Goal: Task Accomplishment & Management: Manage account settings

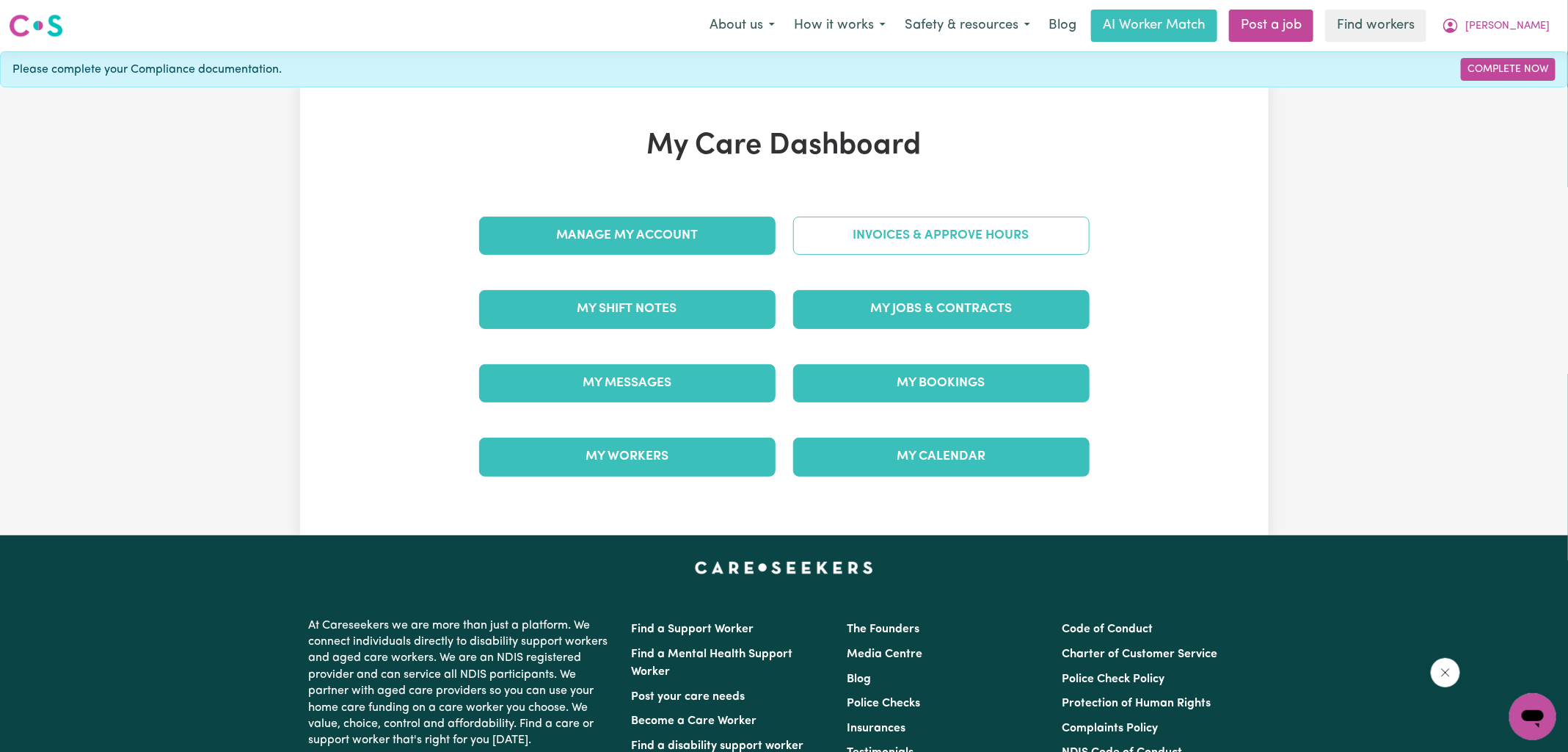
click at [834, 235] on link "Invoices & Approve Hours" at bounding box center [942, 235] width 296 height 38
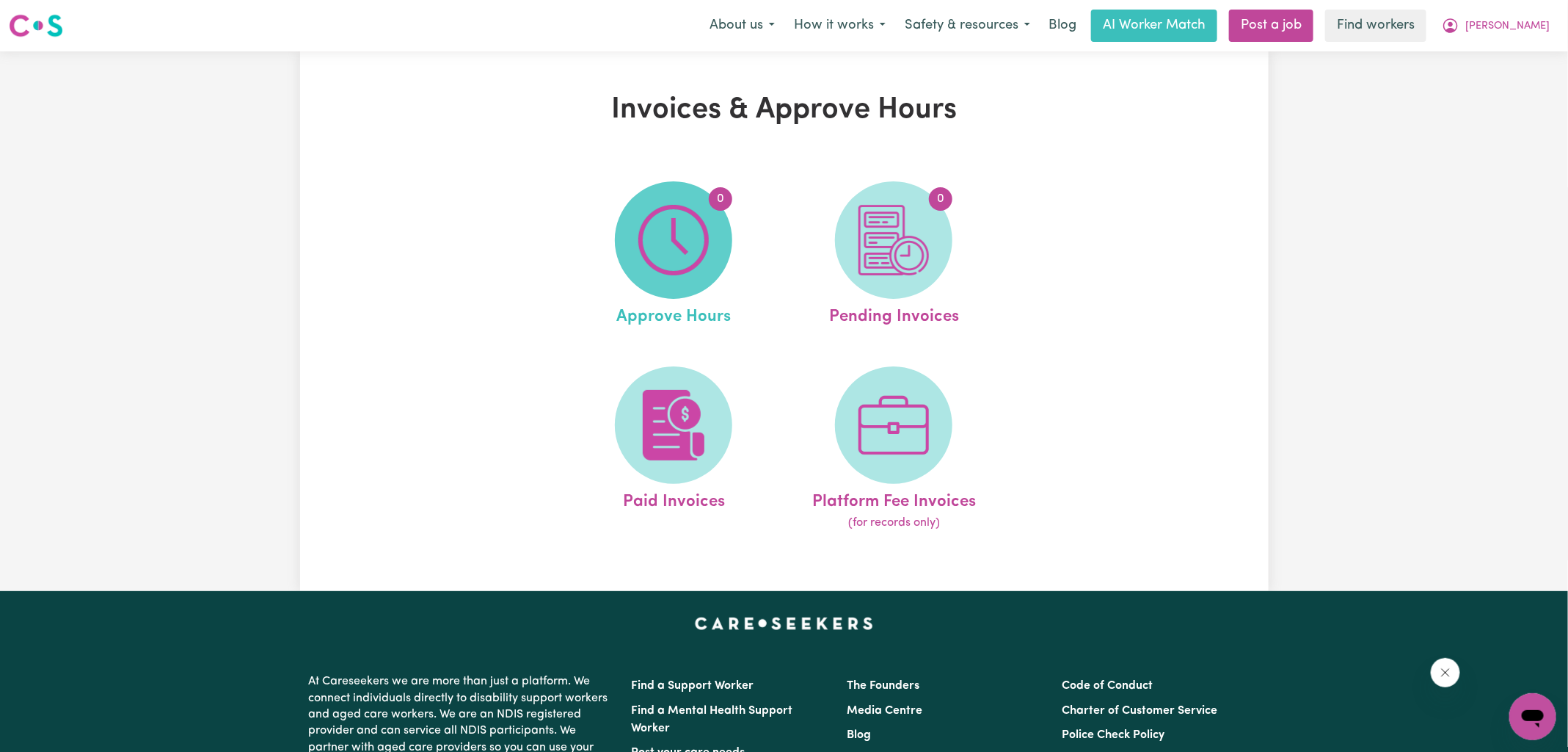
click at [708, 256] on img at bounding box center [674, 240] width 70 height 70
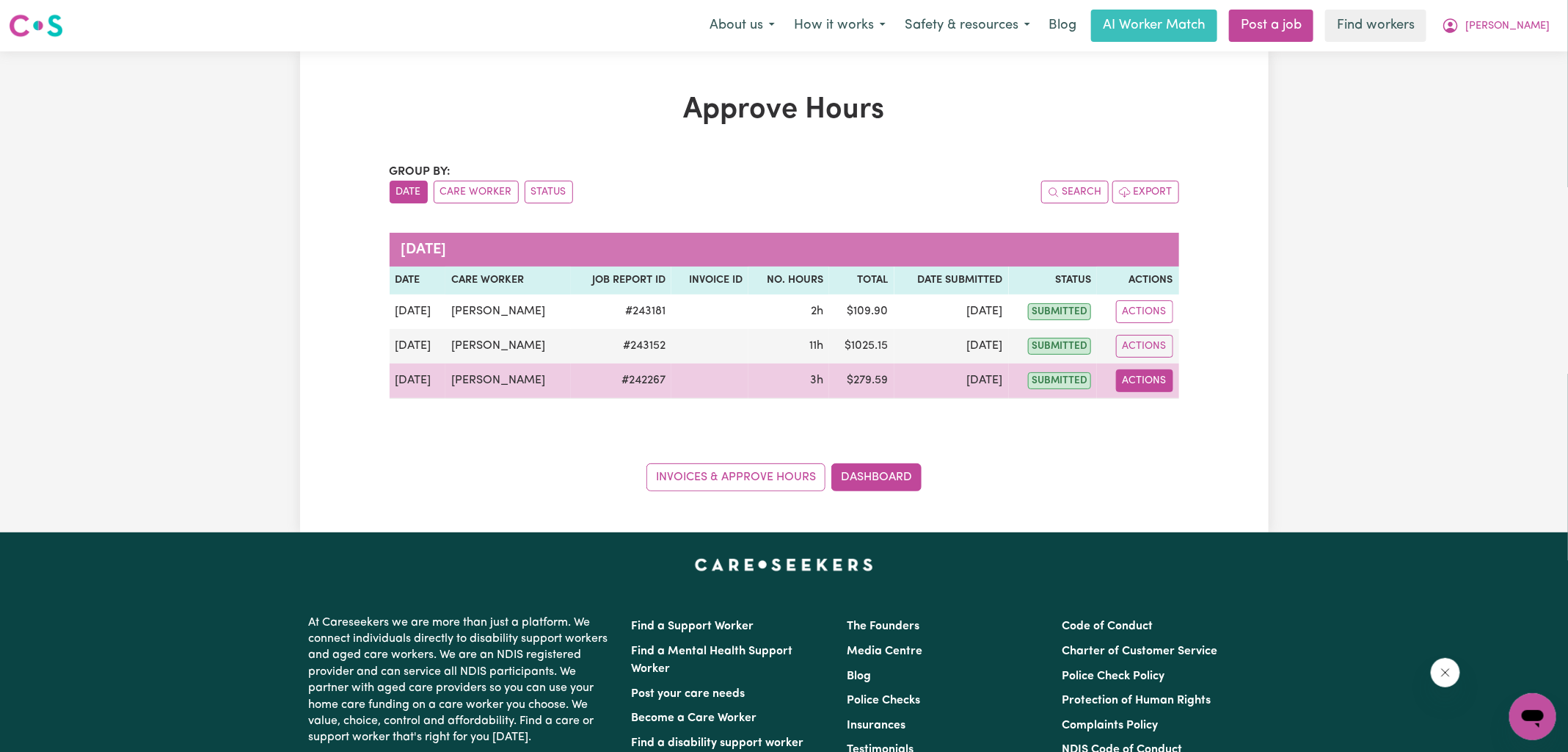
click at [1153, 382] on button "Actions" at bounding box center [1144, 381] width 57 height 23
click at [1167, 403] on link "View Job Report" at bounding box center [1182, 414] width 125 height 29
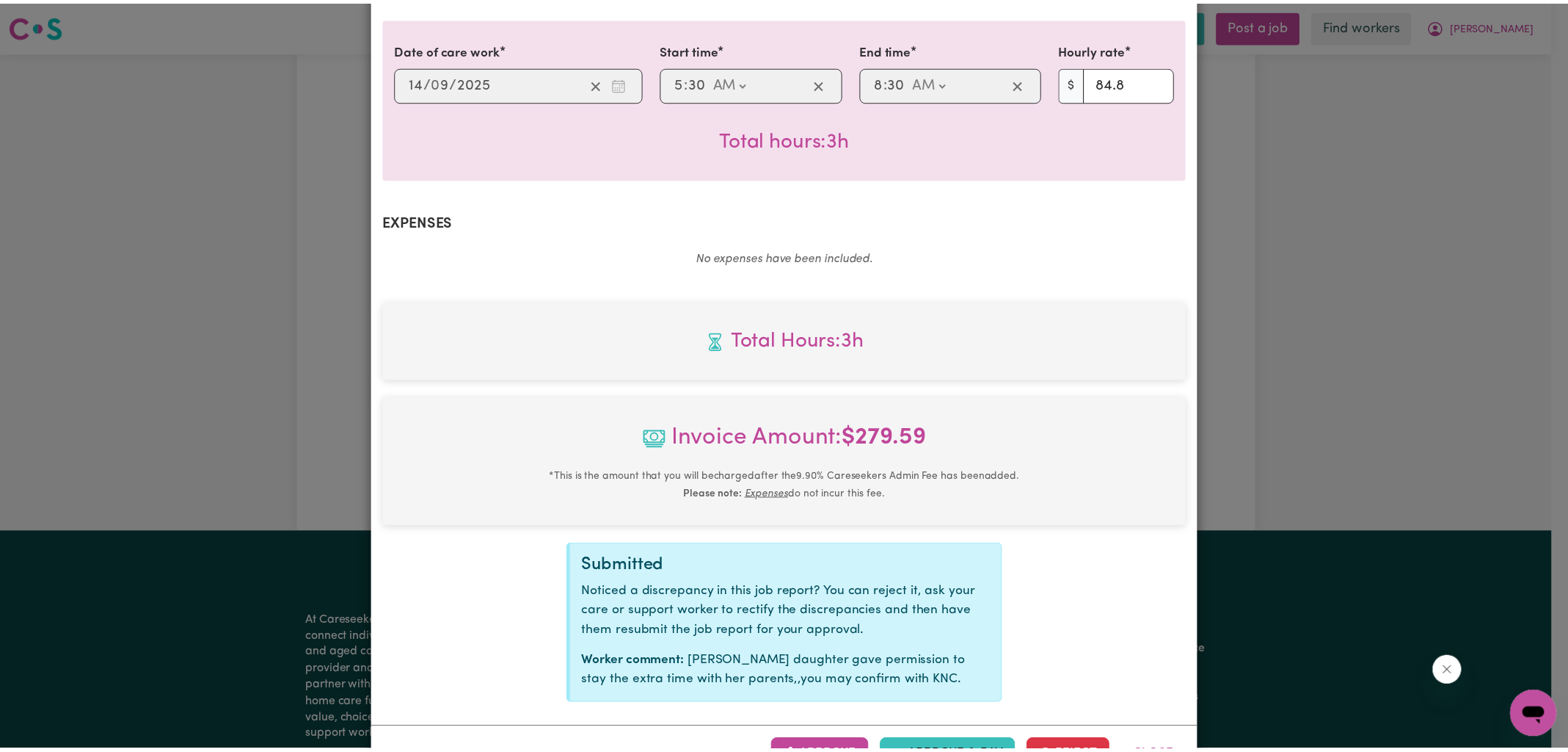
scroll to position [397, 0]
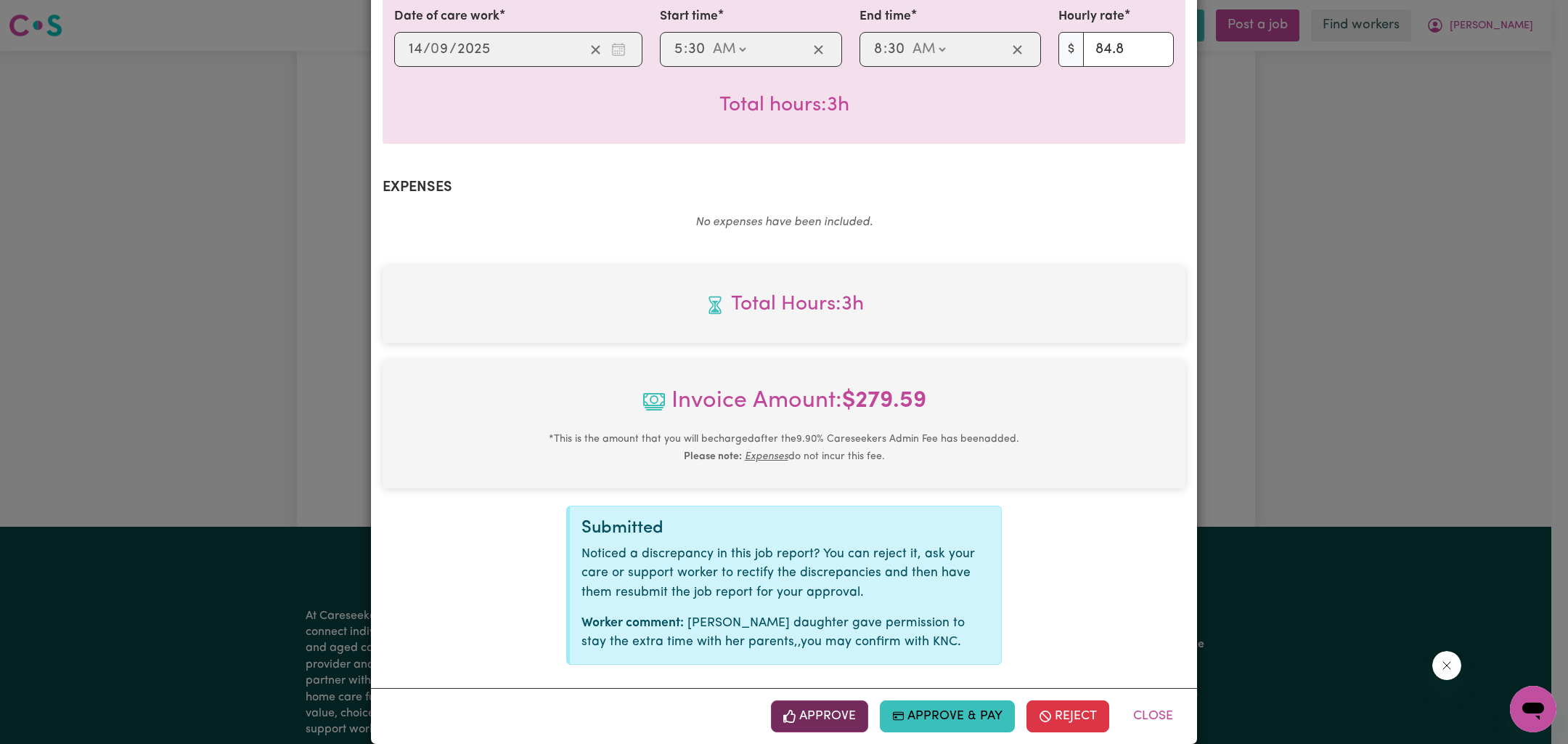
click at [818, 702] on button "Approve" at bounding box center [819, 716] width 97 height 32
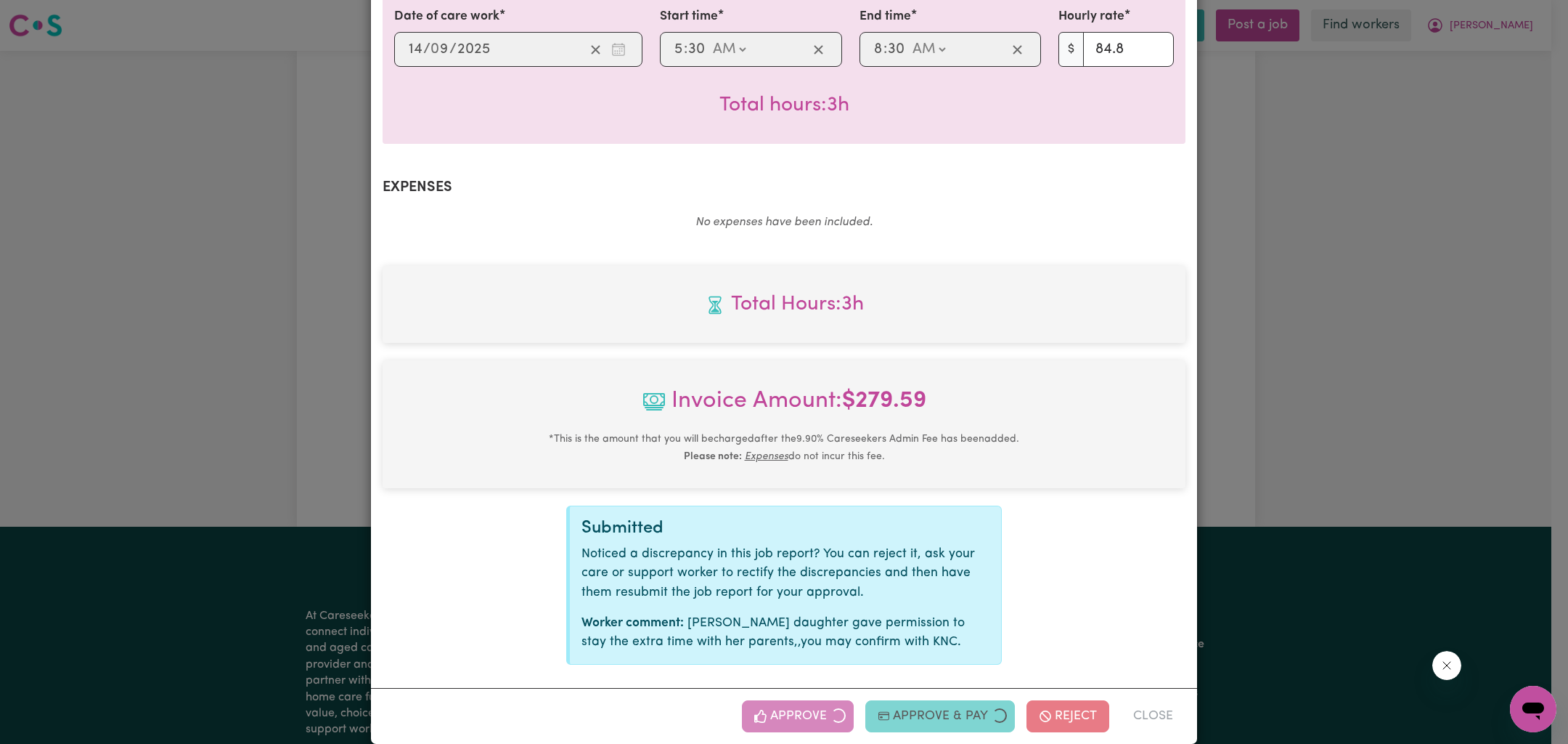
click at [1271, 377] on div "Job Report # 242267 - [PERSON_NAME] Summary Job report # 242267 Client name: [P…" at bounding box center [784, 372] width 1568 height 744
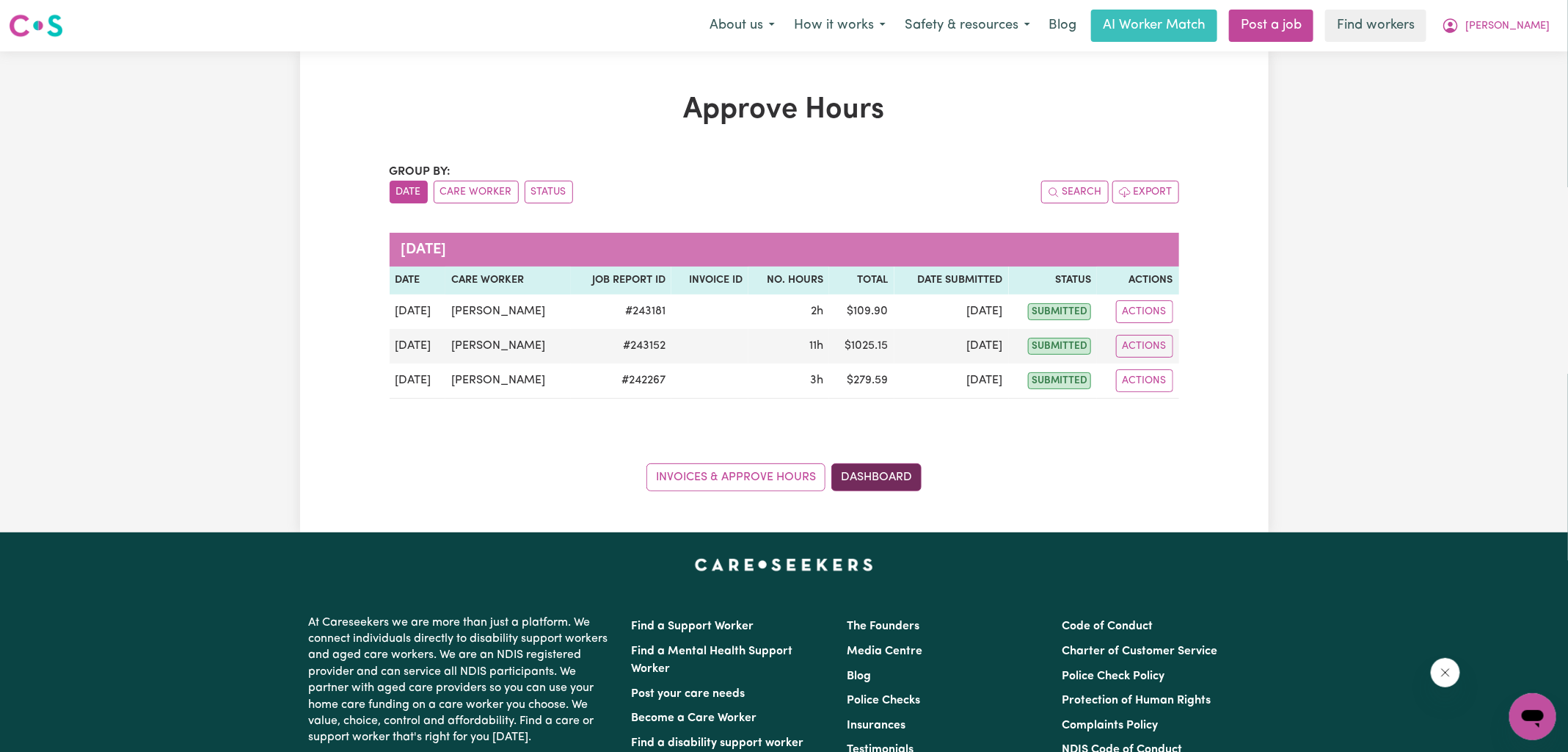
click at [906, 465] on link "Dashboard" at bounding box center [877, 477] width 90 height 28
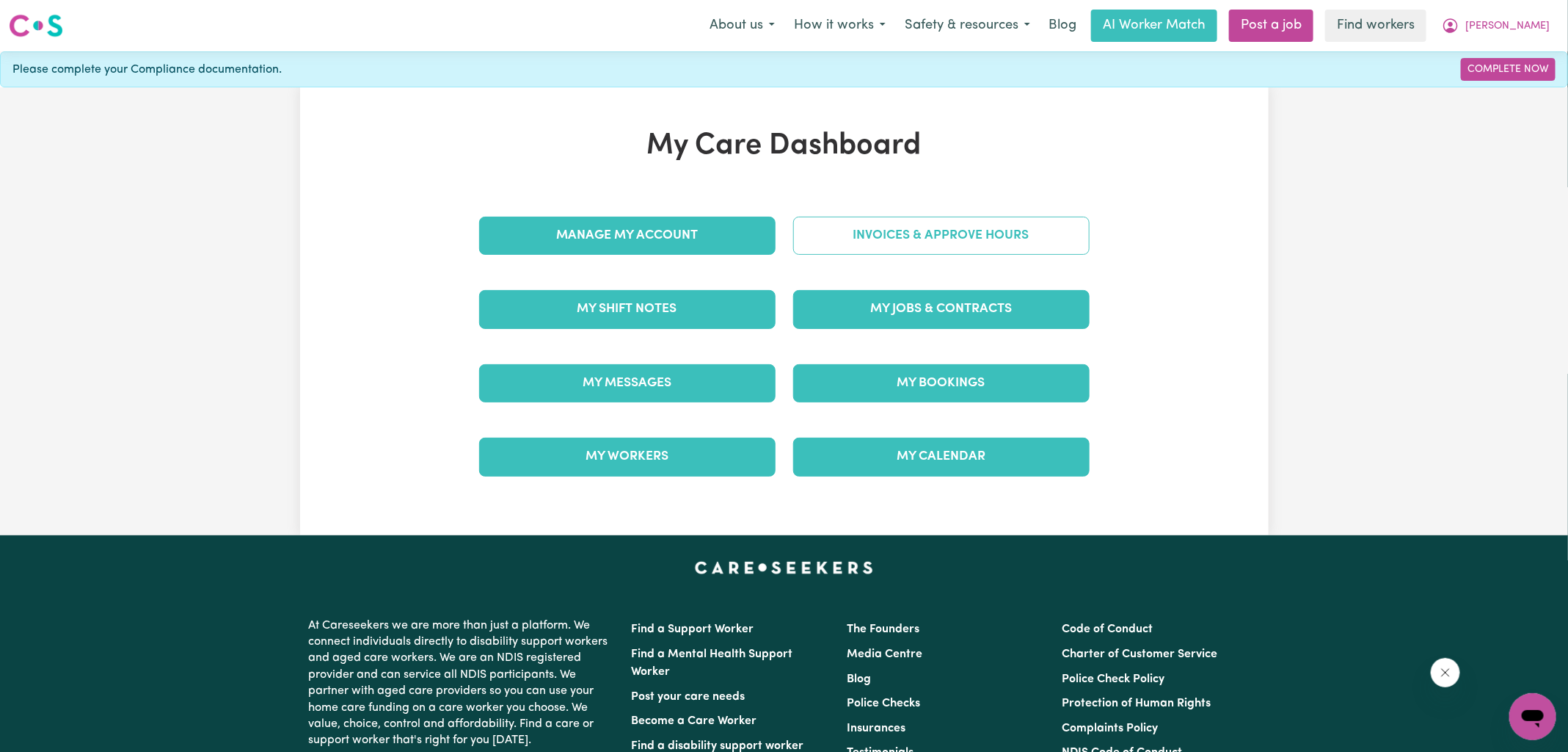
click at [910, 232] on link "Invoices & Approve Hours" at bounding box center [942, 235] width 296 height 38
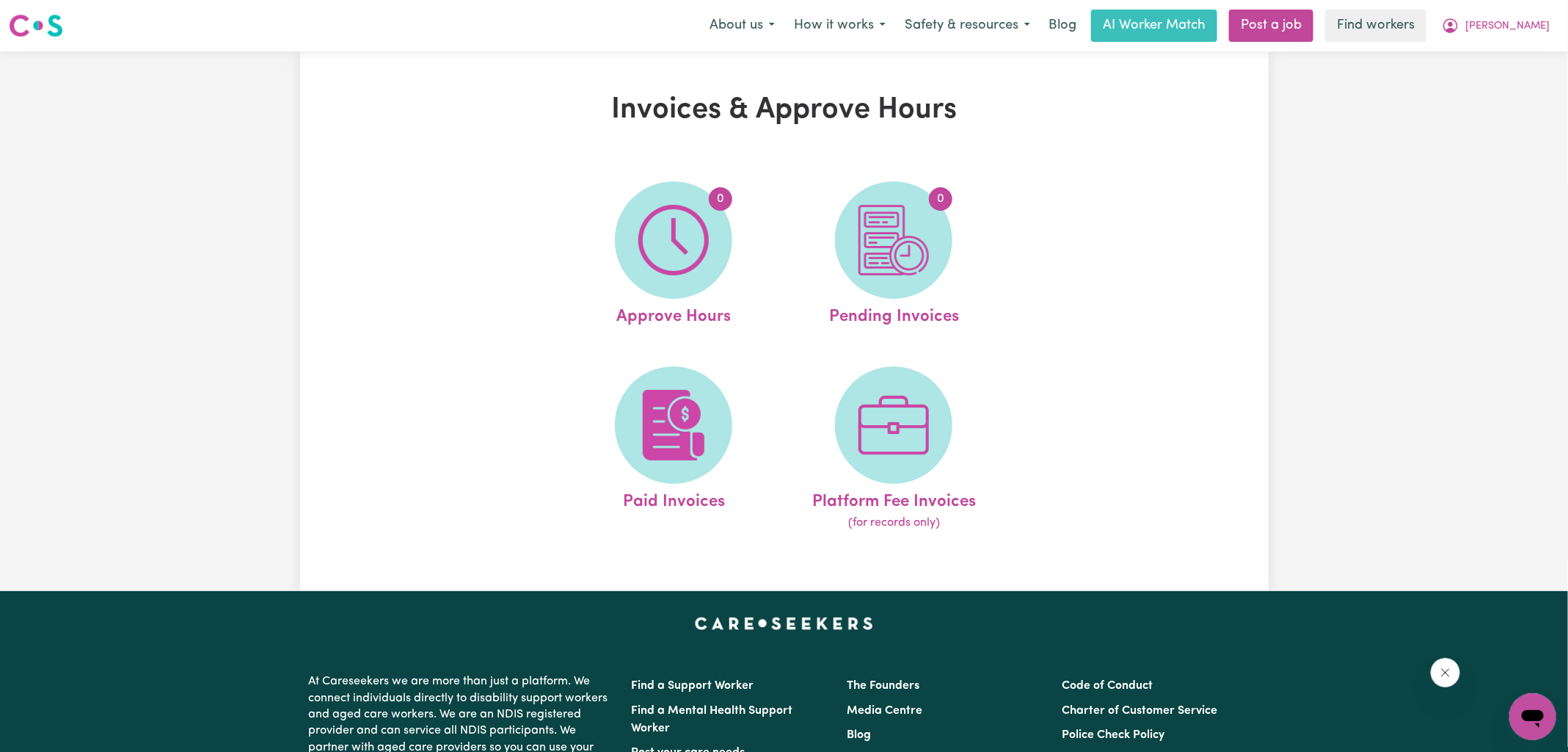
click at [923, 239] on img at bounding box center [894, 240] width 70 height 70
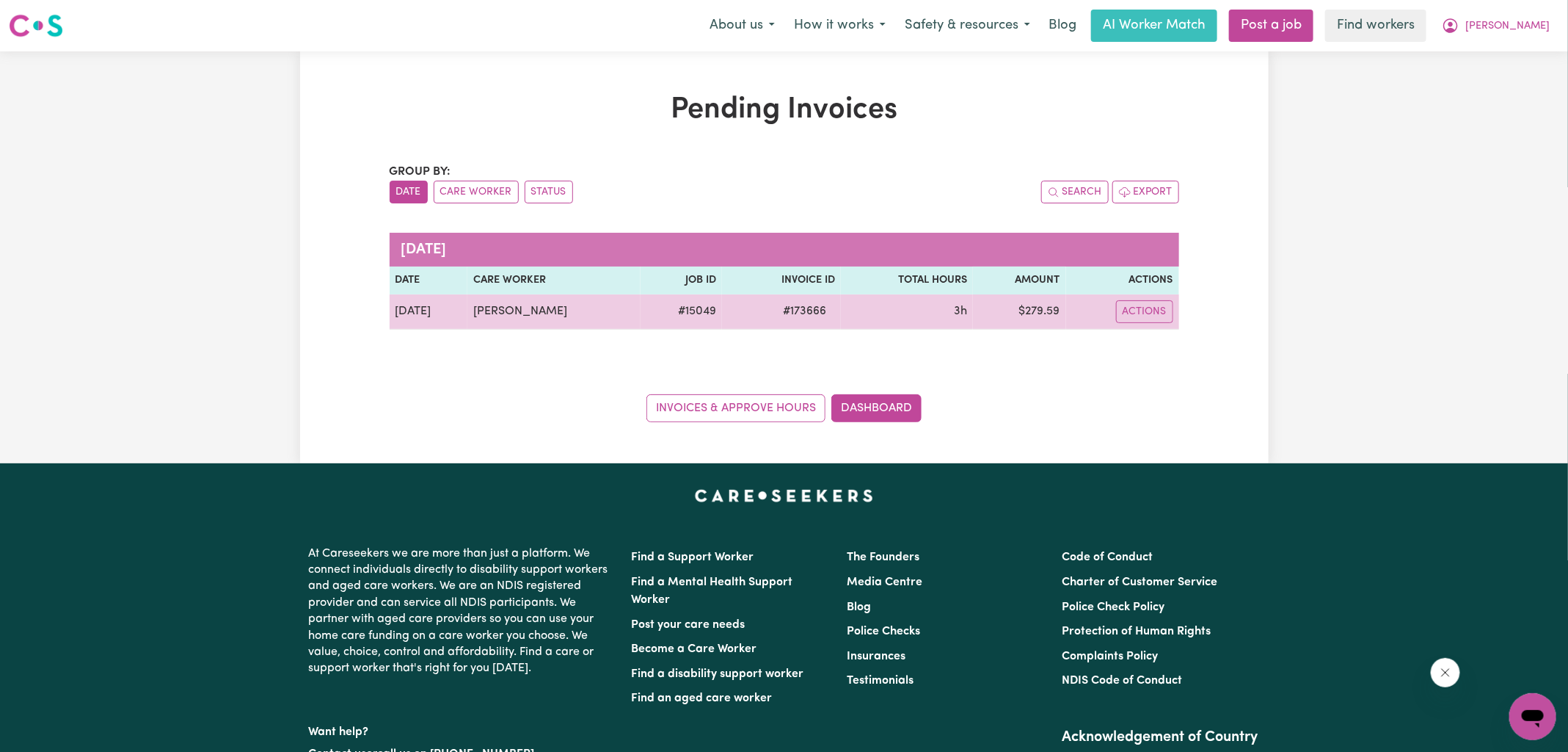
click at [800, 310] on span "# 173666" at bounding box center [805, 311] width 61 height 18
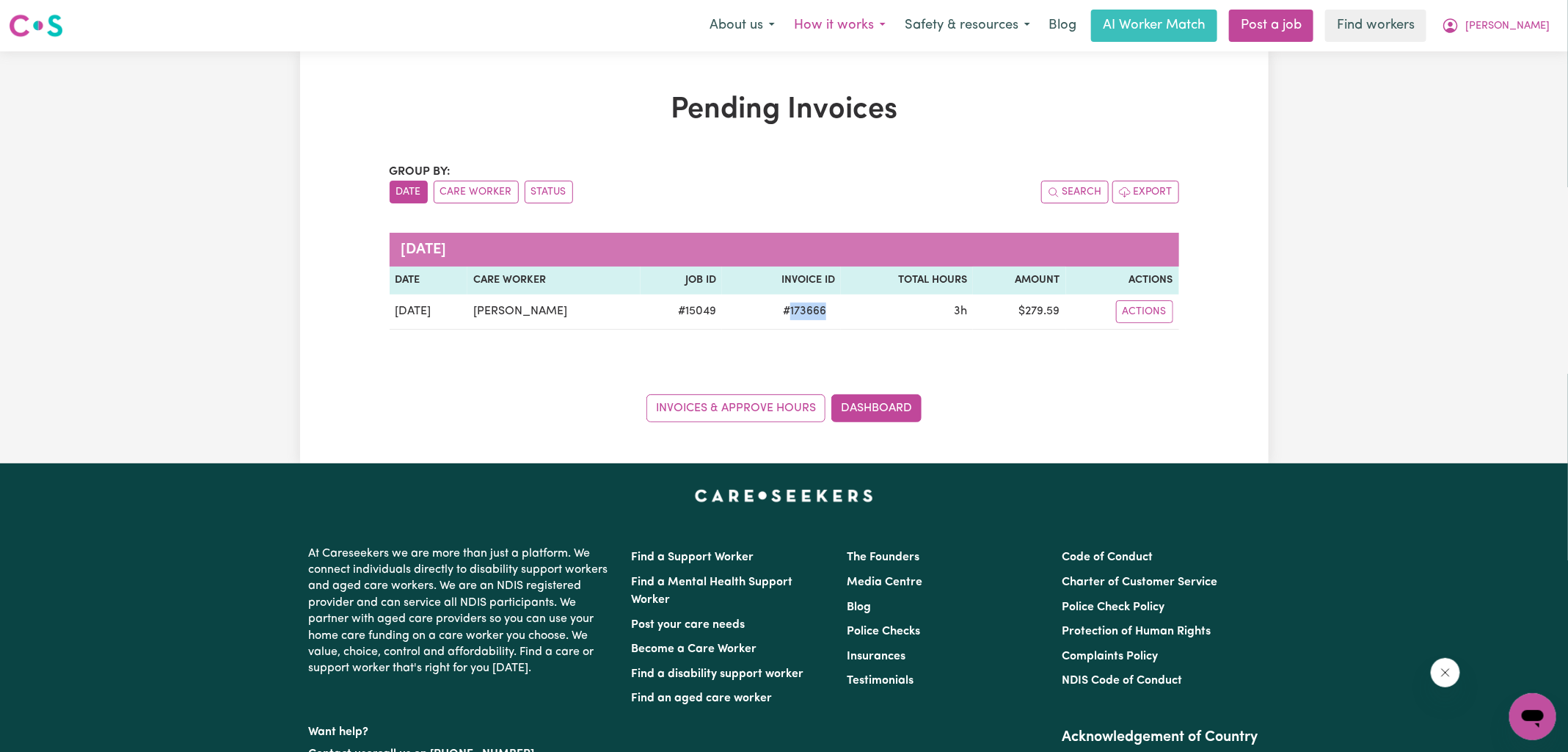
copy span "173666"
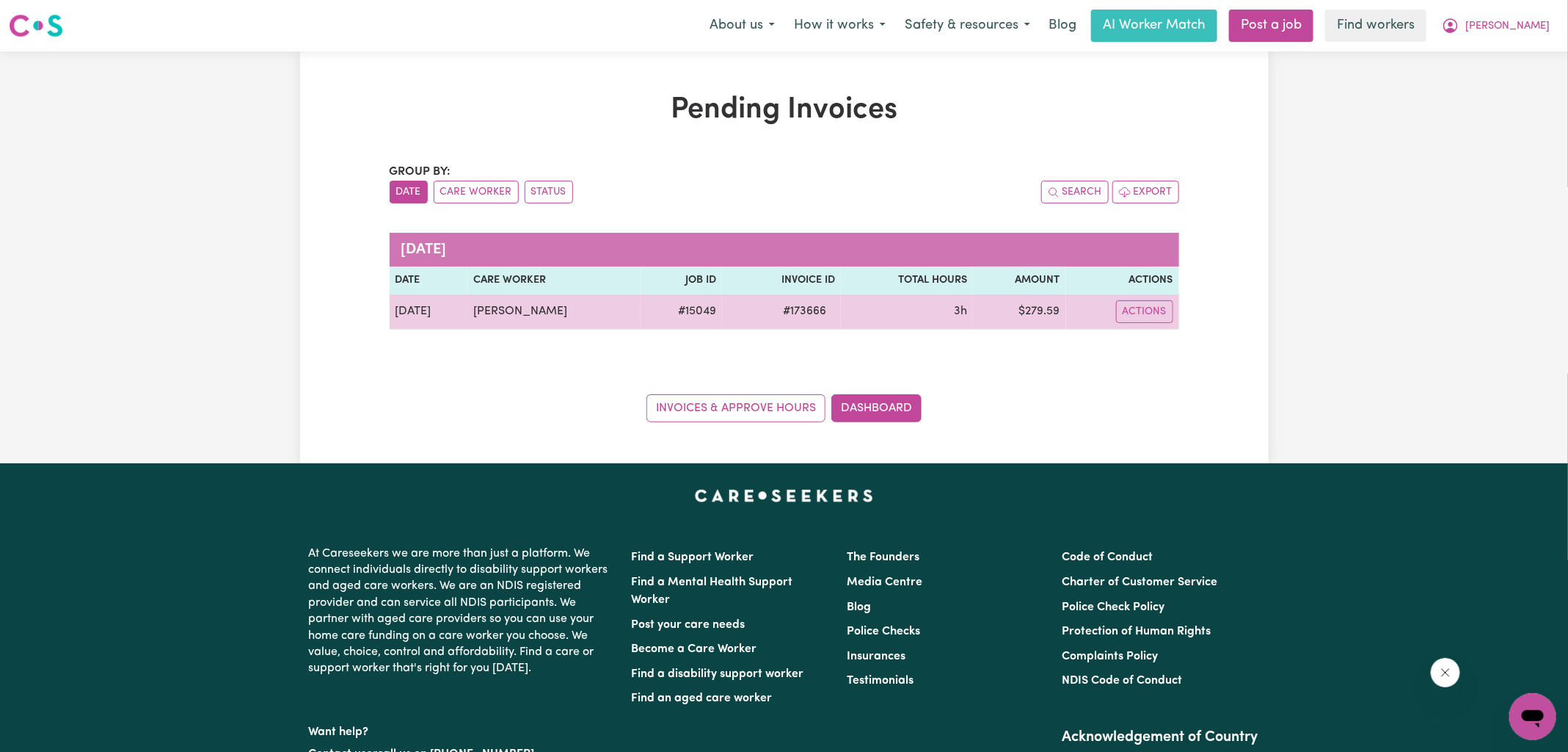
click at [1023, 317] on td "$ 279.59" at bounding box center [1019, 312] width 92 height 35
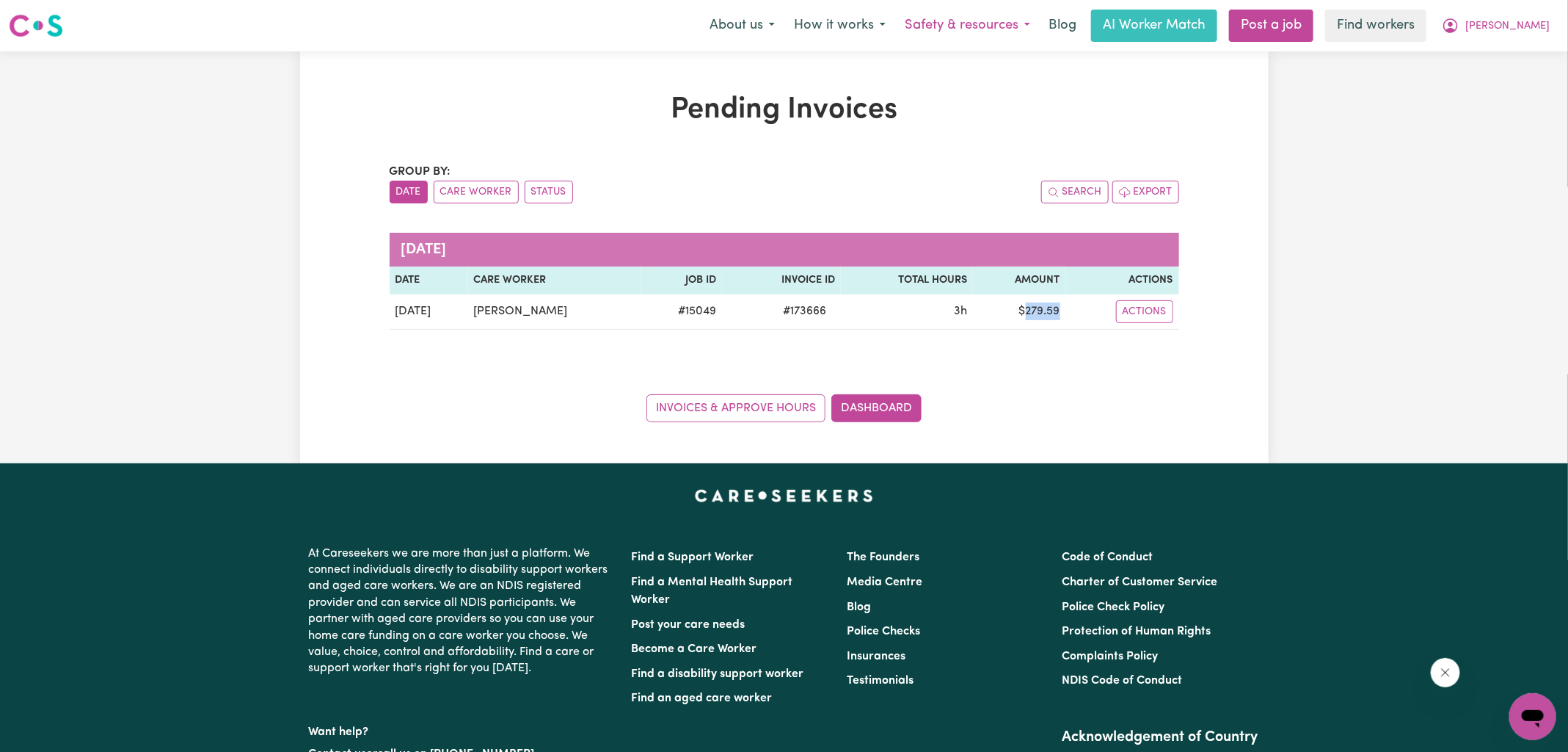
copy td "279.59"
click at [1460, 25] on icon "My Account" at bounding box center [1450, 25] width 18 height 18
click at [1507, 76] on link "Logout" at bounding box center [1501, 84] width 116 height 28
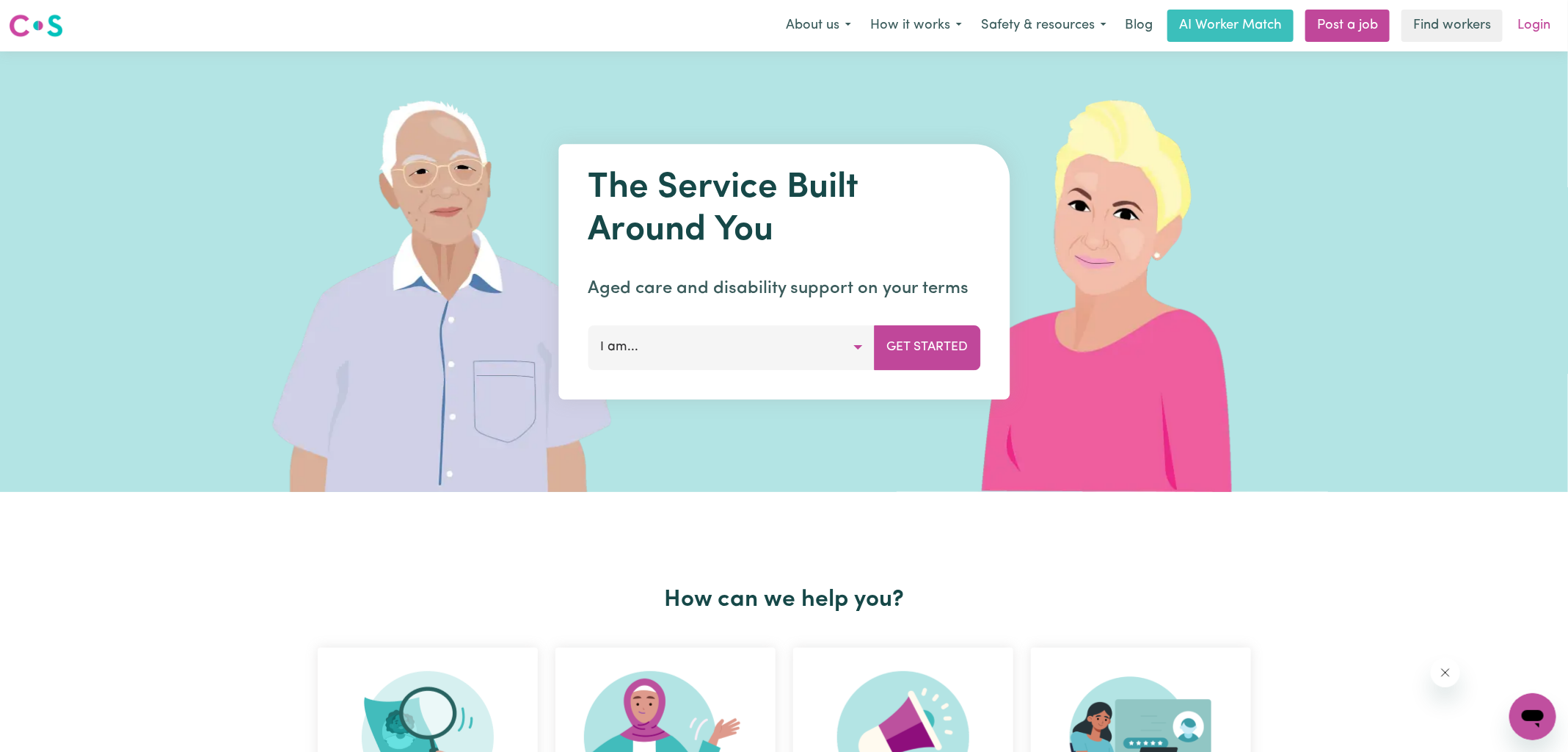
click at [1515, 27] on link "Login" at bounding box center [1534, 25] width 50 height 32
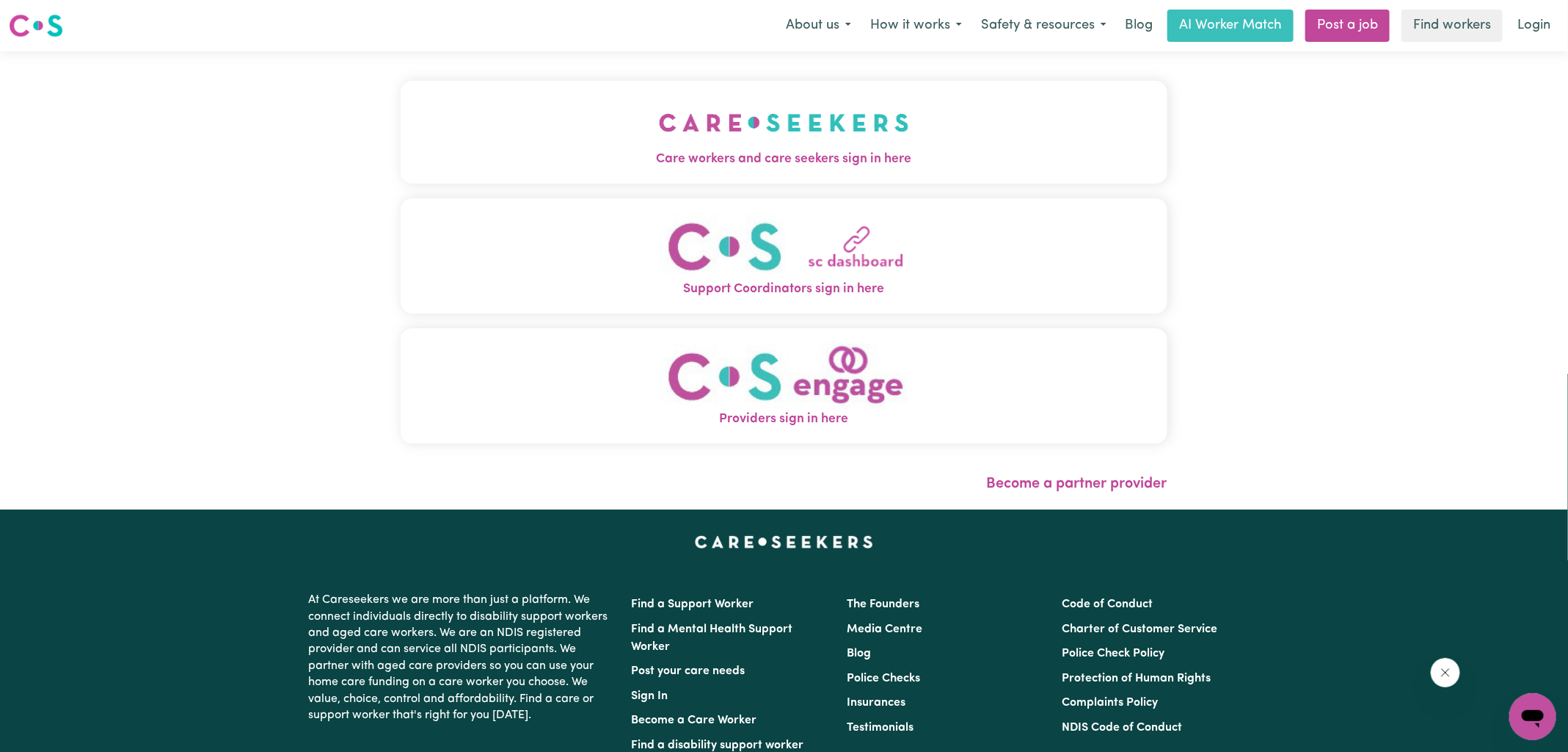
click at [638, 150] on span "Care workers and care seekers sign in here" at bounding box center [784, 159] width 767 height 19
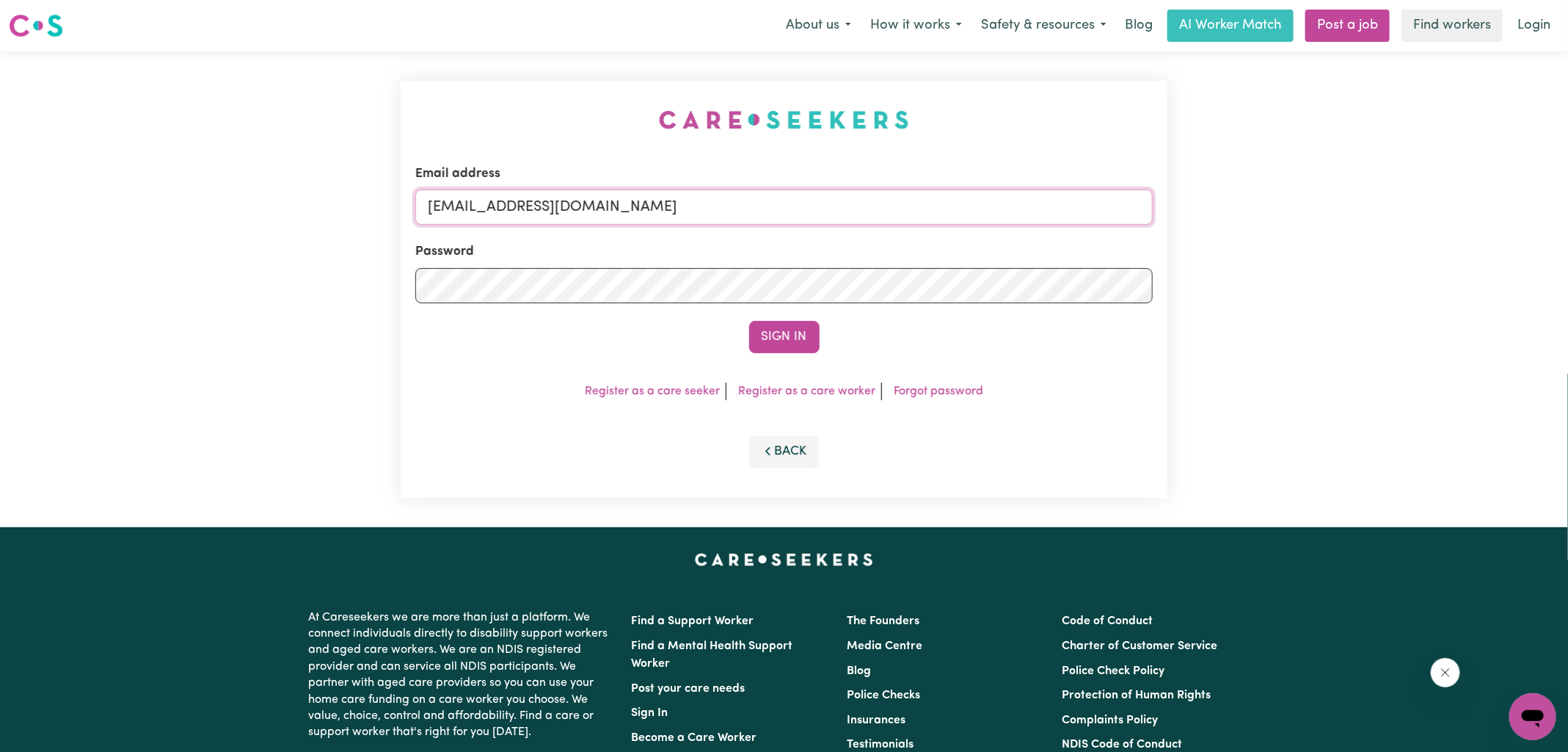
drag, startPoint x: 502, startPoint y: 209, endPoint x: 1103, endPoint y: 154, distance: 603.5
click at [1104, 230] on form "Email address [EMAIL_ADDRESS][DOMAIN_NAME] Password Sign In" at bounding box center [784, 258] width 738 height 189
type input "[EMAIL_ADDRESS][DOMAIN_NAME]"
click at [749, 321] on button "Sign In" at bounding box center [784, 337] width 70 height 32
